Goal: Navigation & Orientation: Find specific page/section

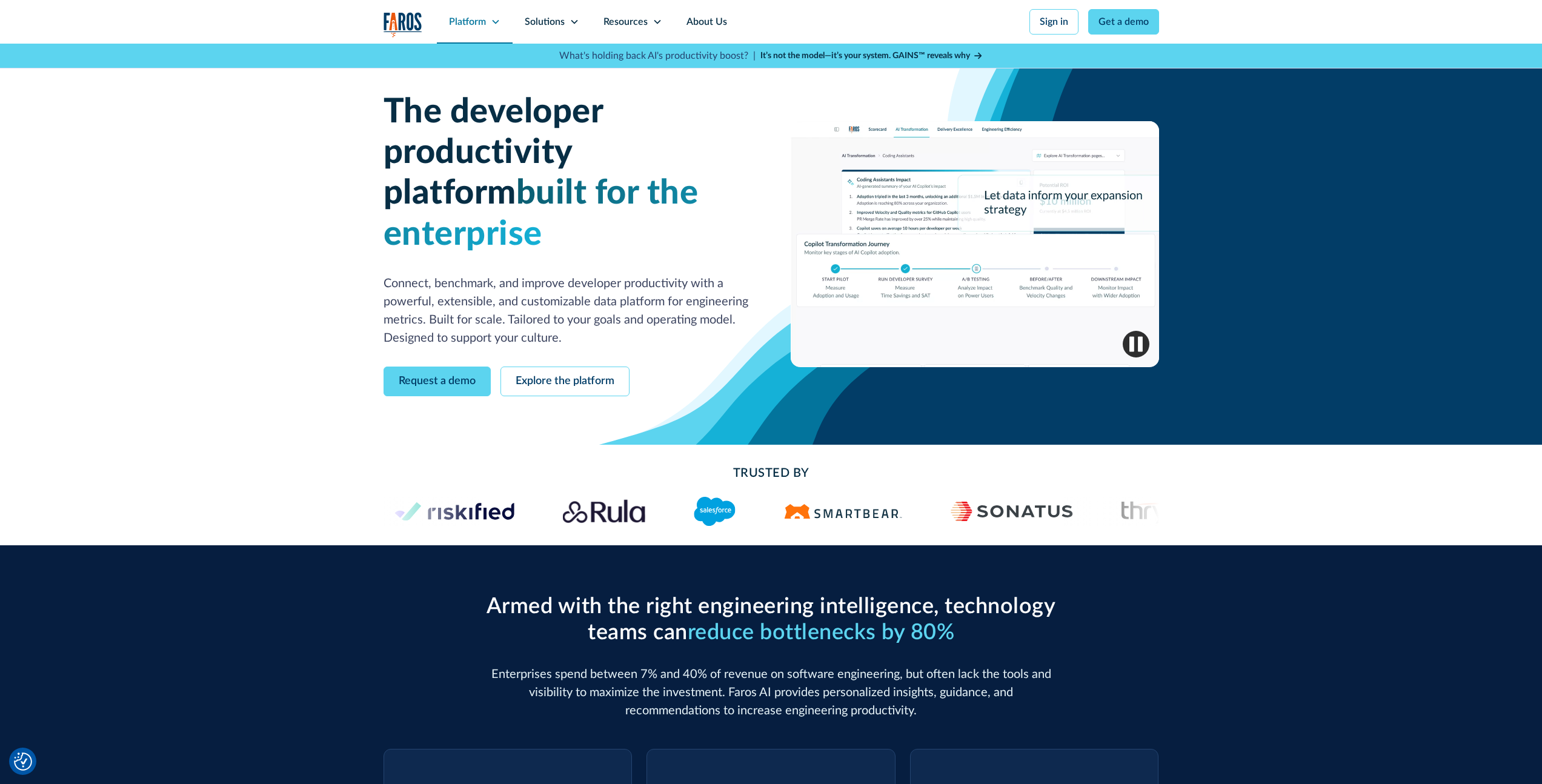
click at [499, 23] on icon at bounding box center [496, 22] width 10 height 10
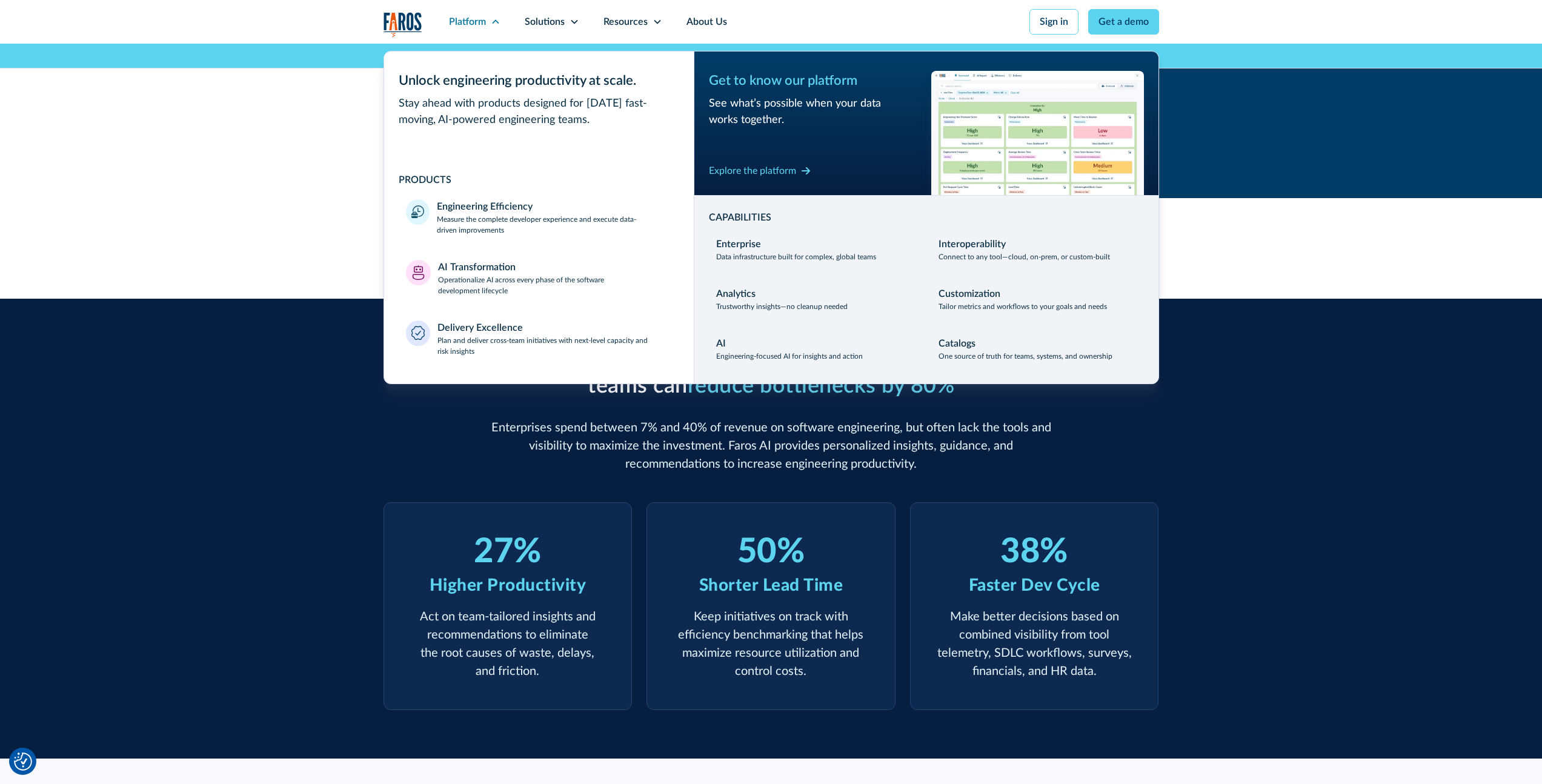
scroll to position [3819, 0]
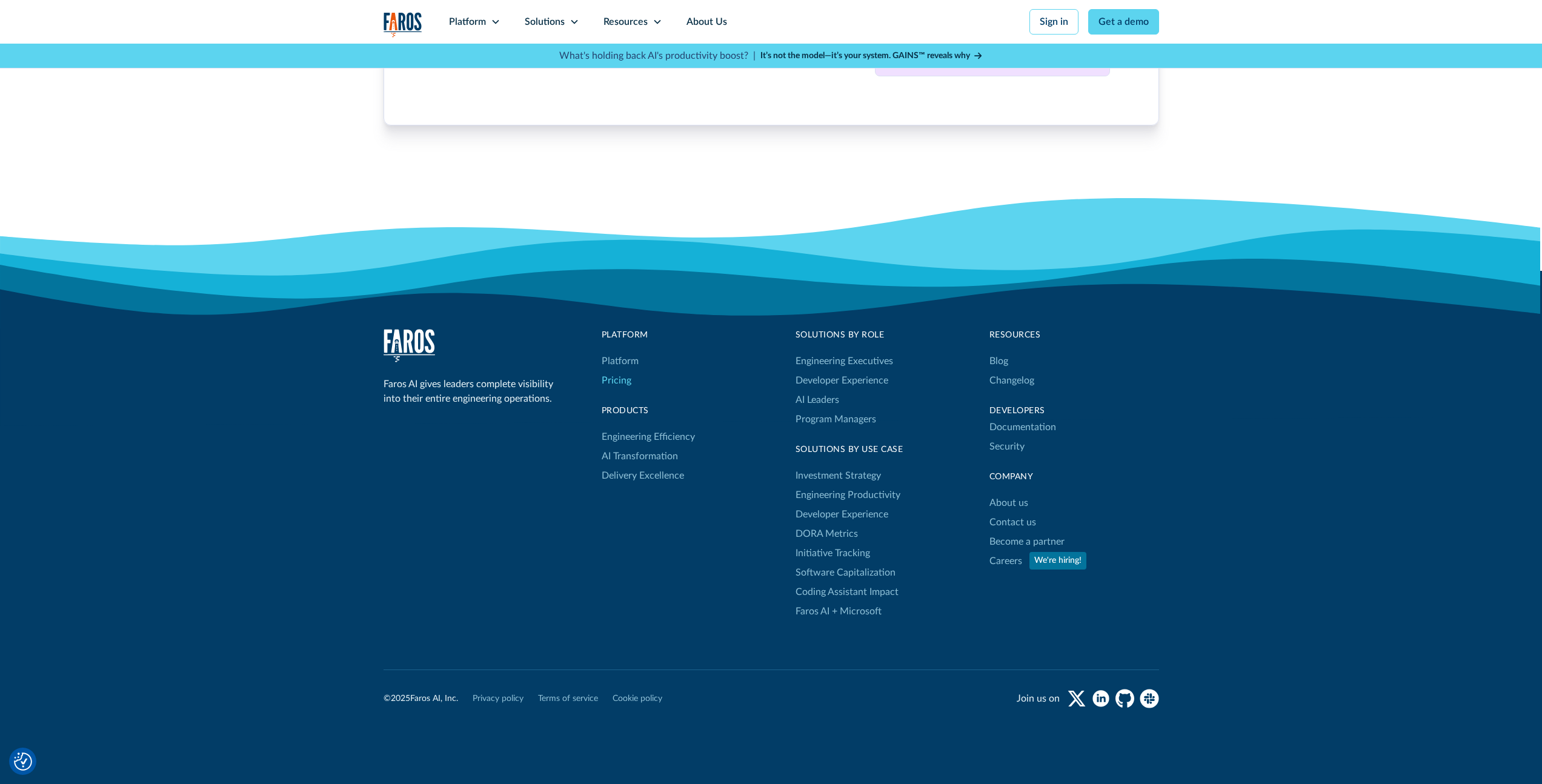
click at [612, 371] on link "Pricing" at bounding box center [616, 380] width 30 height 19
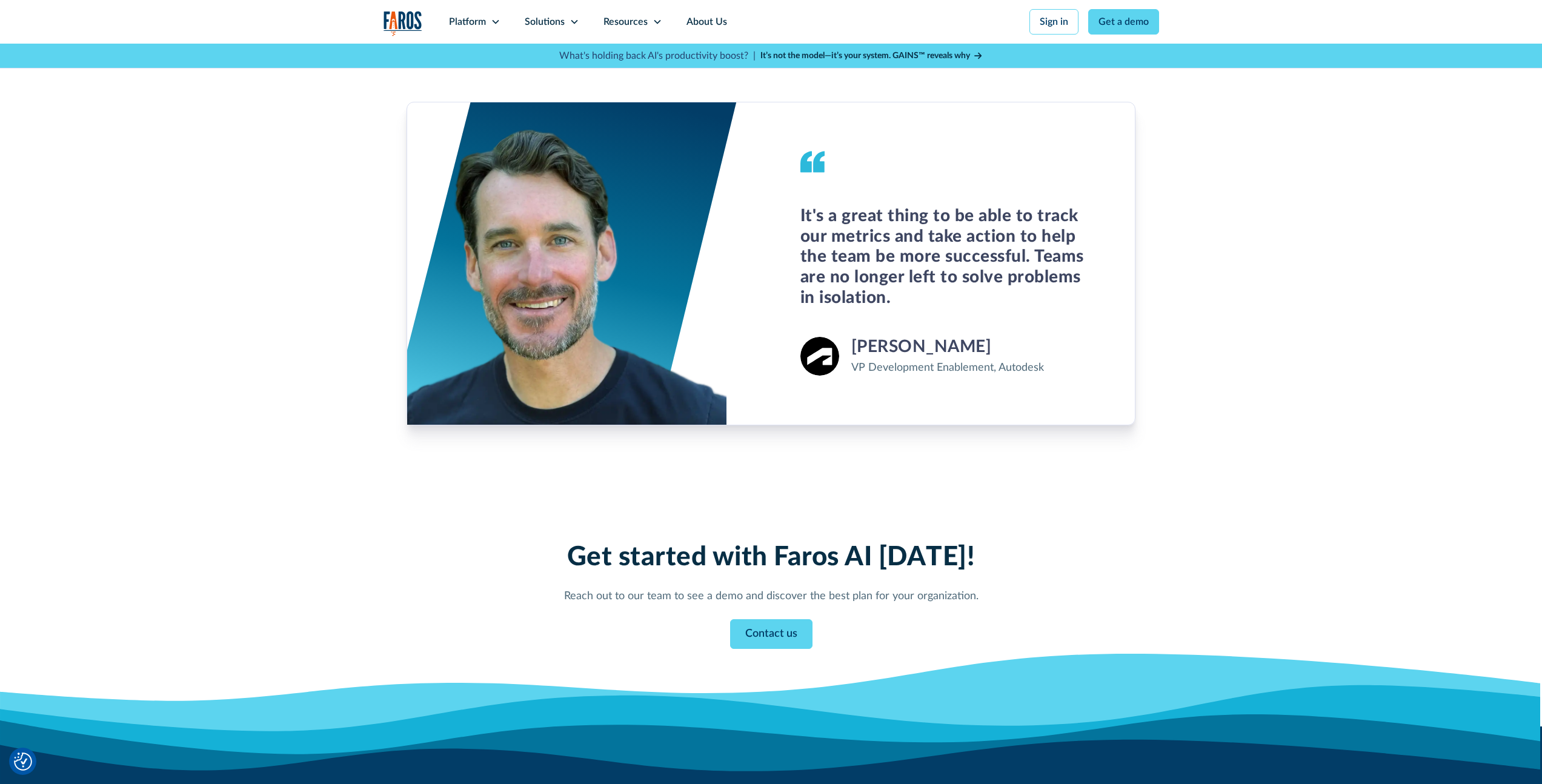
scroll to position [1149, 0]
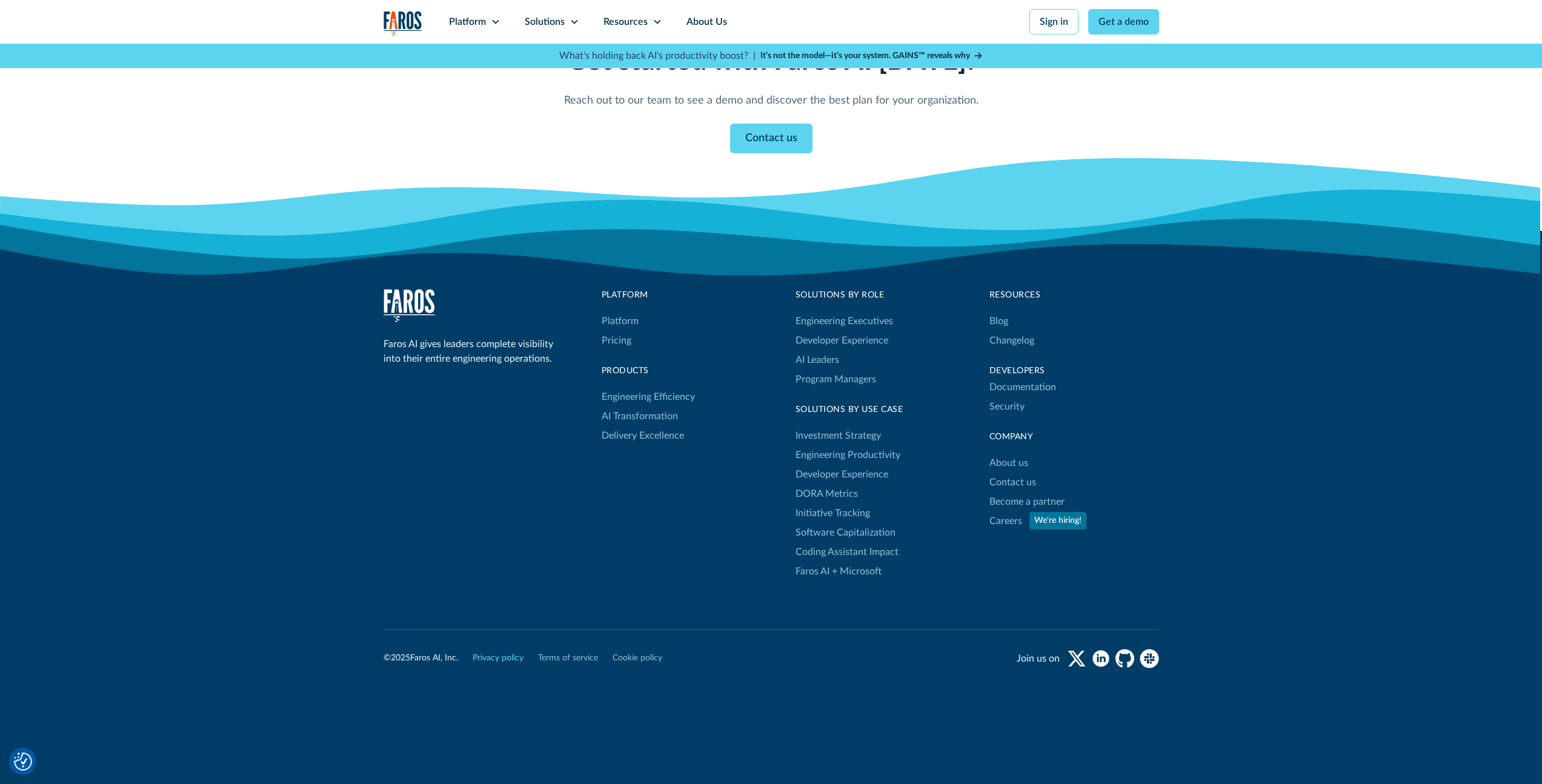
click at [500, 658] on link "Privacy policy" at bounding box center [498, 658] width 51 height 13
